Goal: Task Accomplishment & Management: Manage account settings

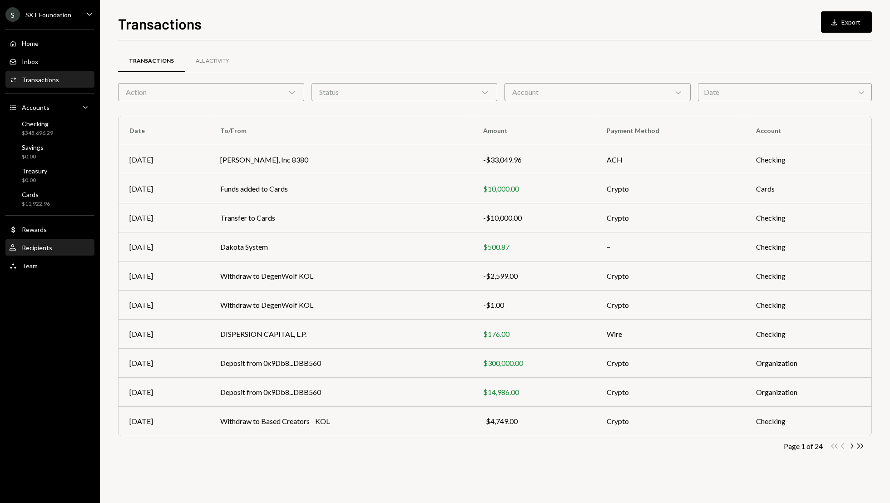
click at [45, 249] on div "Recipients" at bounding box center [37, 248] width 30 height 8
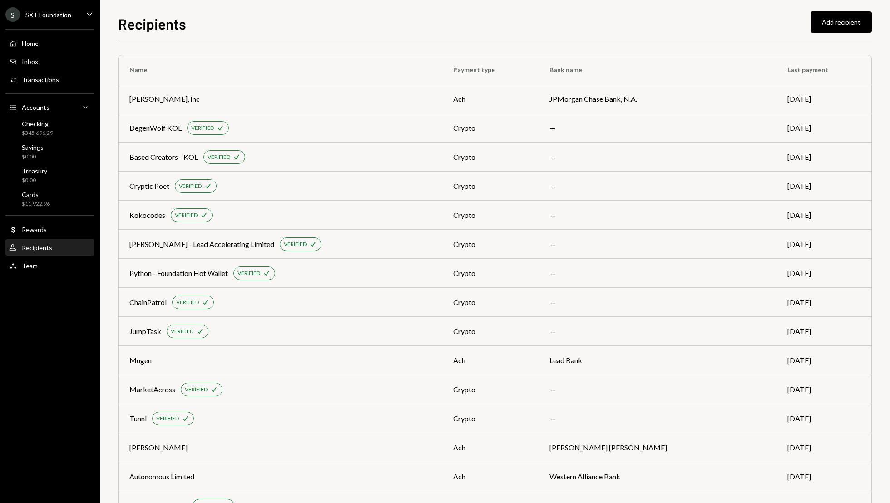
click at [107, 411] on div "Recipients Add recipient Name Payment type Bank name Last payment [PERSON_NAME]…" at bounding box center [495, 251] width 790 height 503
click at [879, 288] on div "Recipients Add recipient Name Payment type Bank name Last payment [PERSON_NAME]…" at bounding box center [495, 251] width 790 height 503
